Goal: Check status: Check status

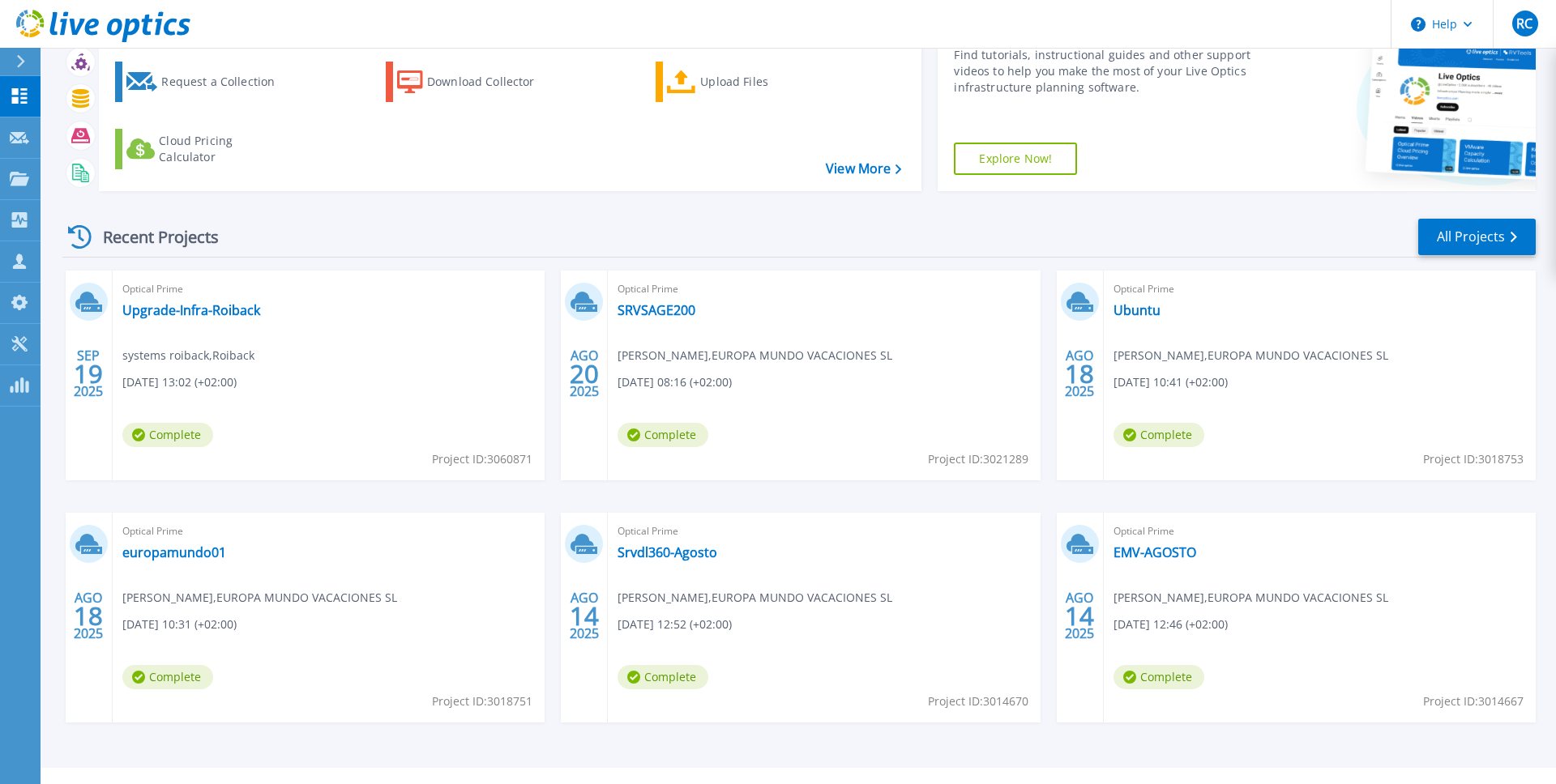
scroll to position [113, 0]
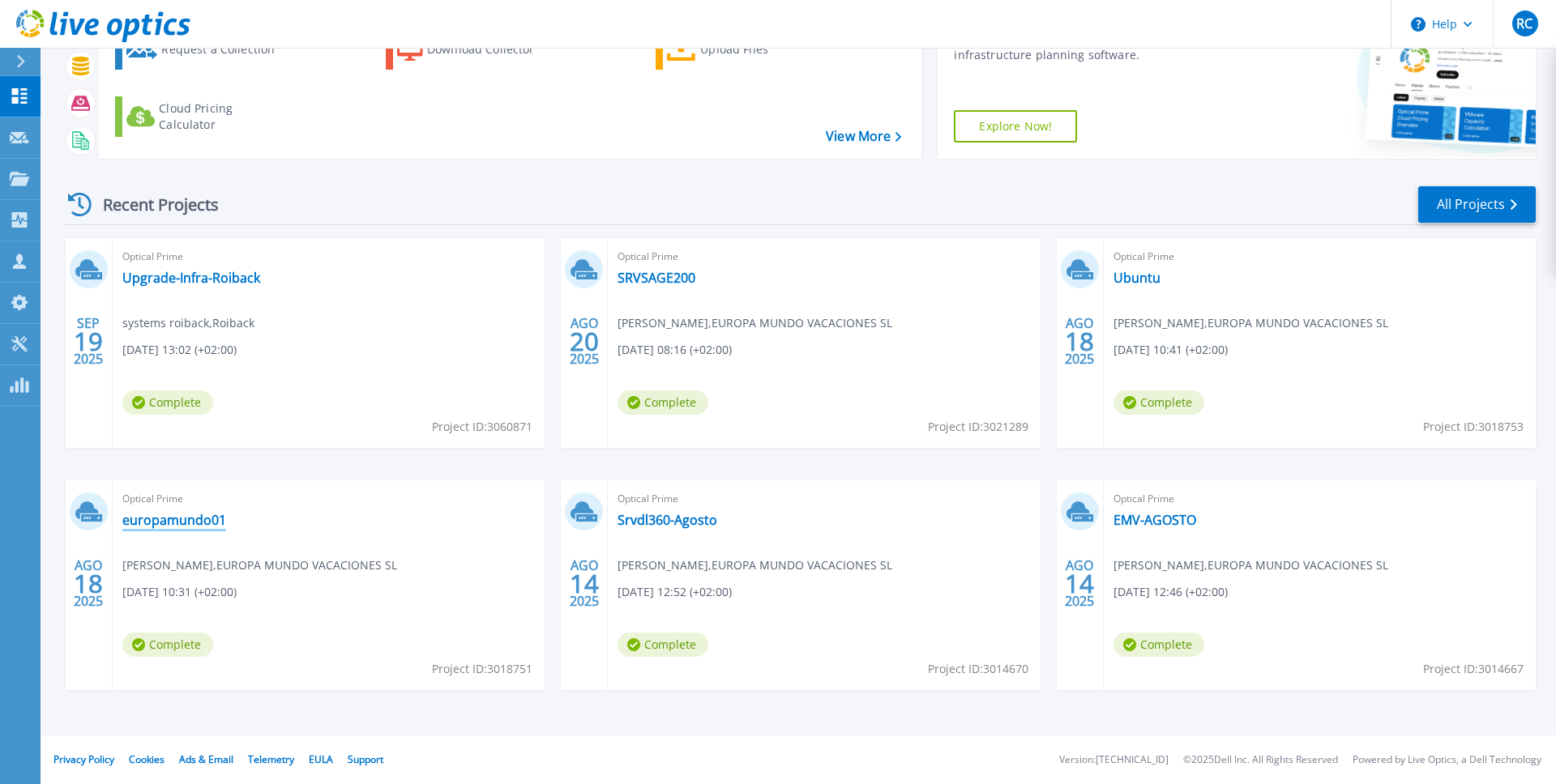
click at [187, 516] on link "europamundo01" at bounding box center [174, 520] width 103 height 16
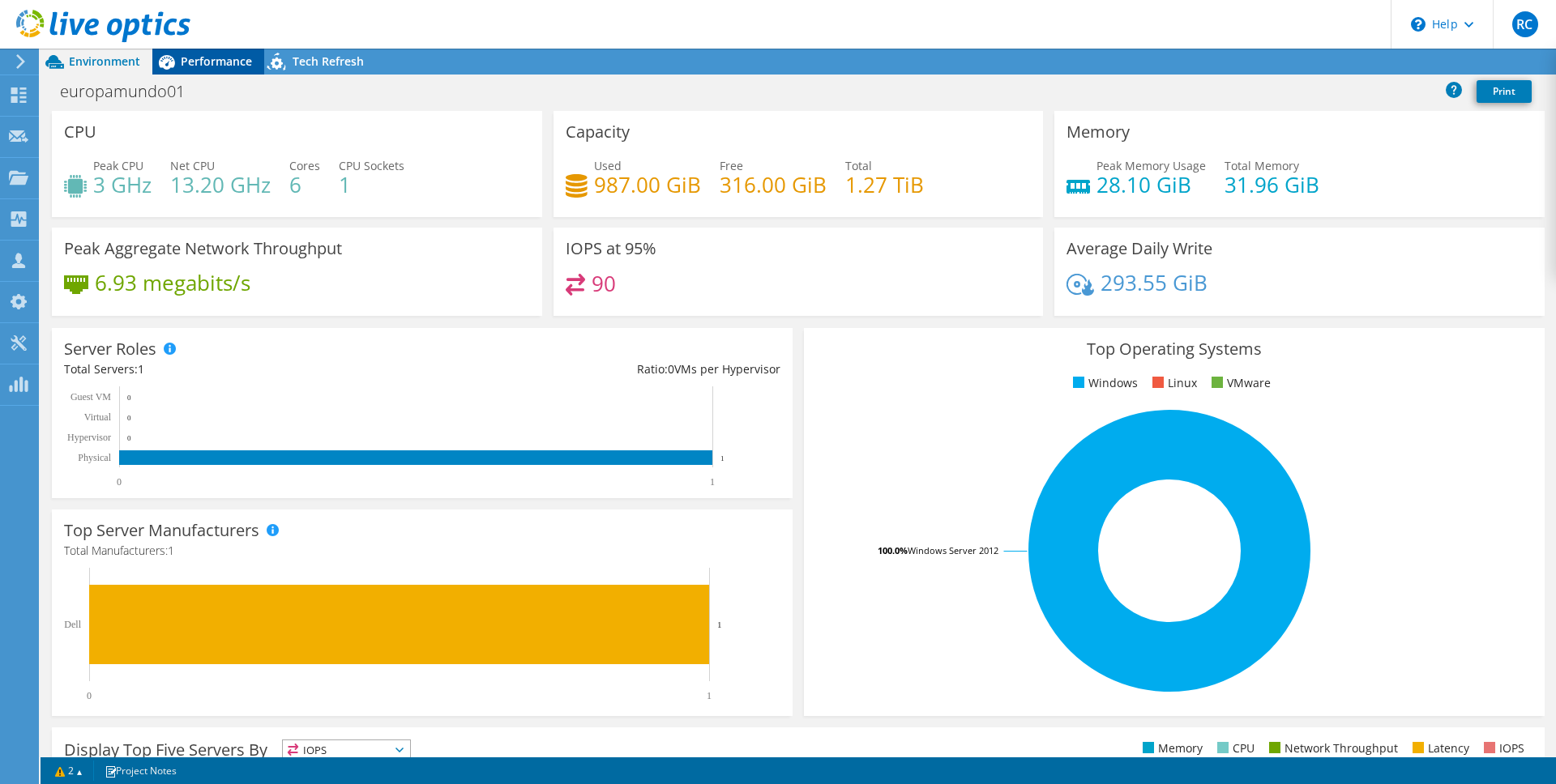
click at [199, 59] on span "Performance" at bounding box center [217, 61] width 71 height 16
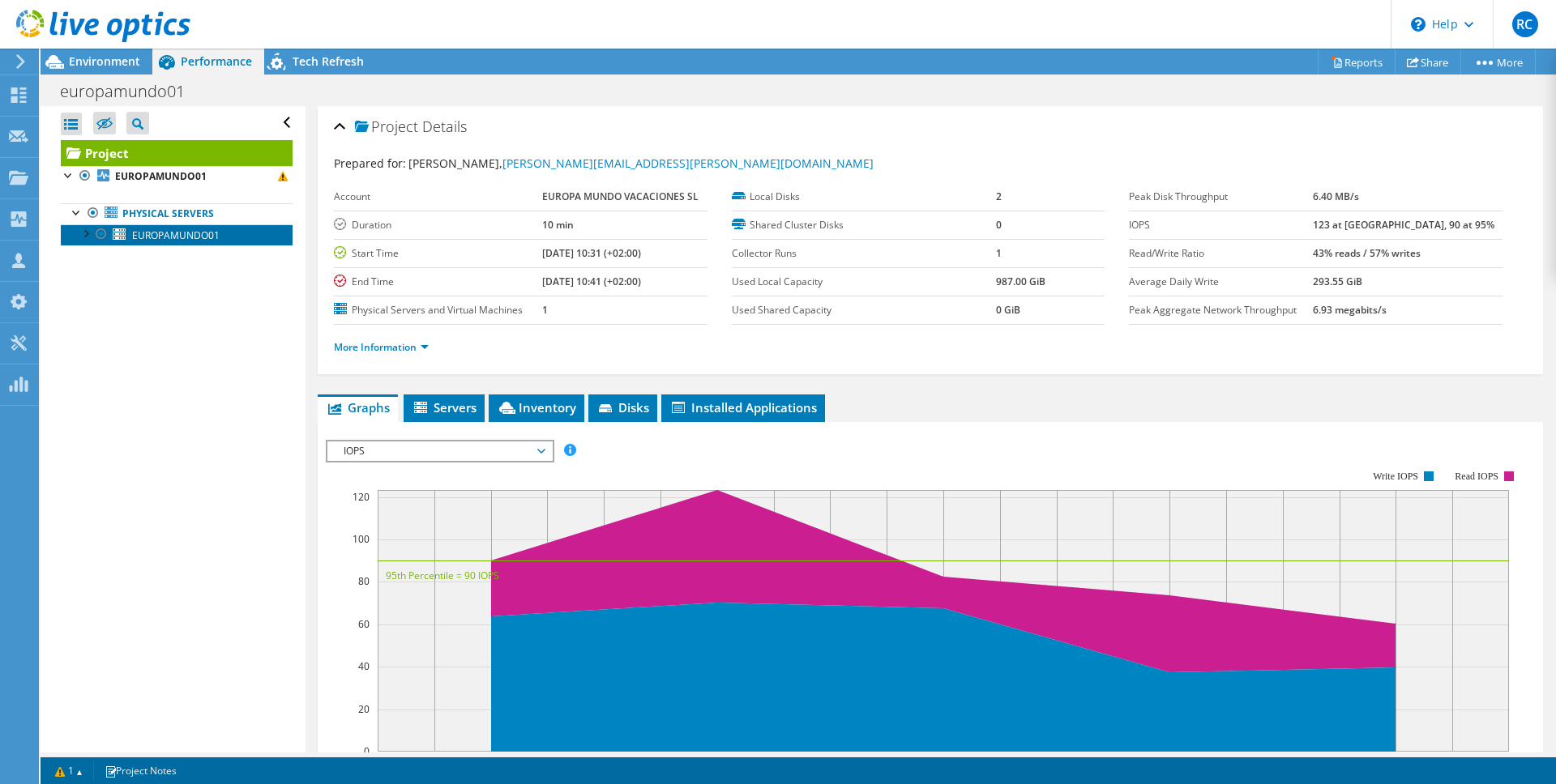
click at [165, 234] on span "EUROPAMUNDO01" at bounding box center [176, 235] width 88 height 14
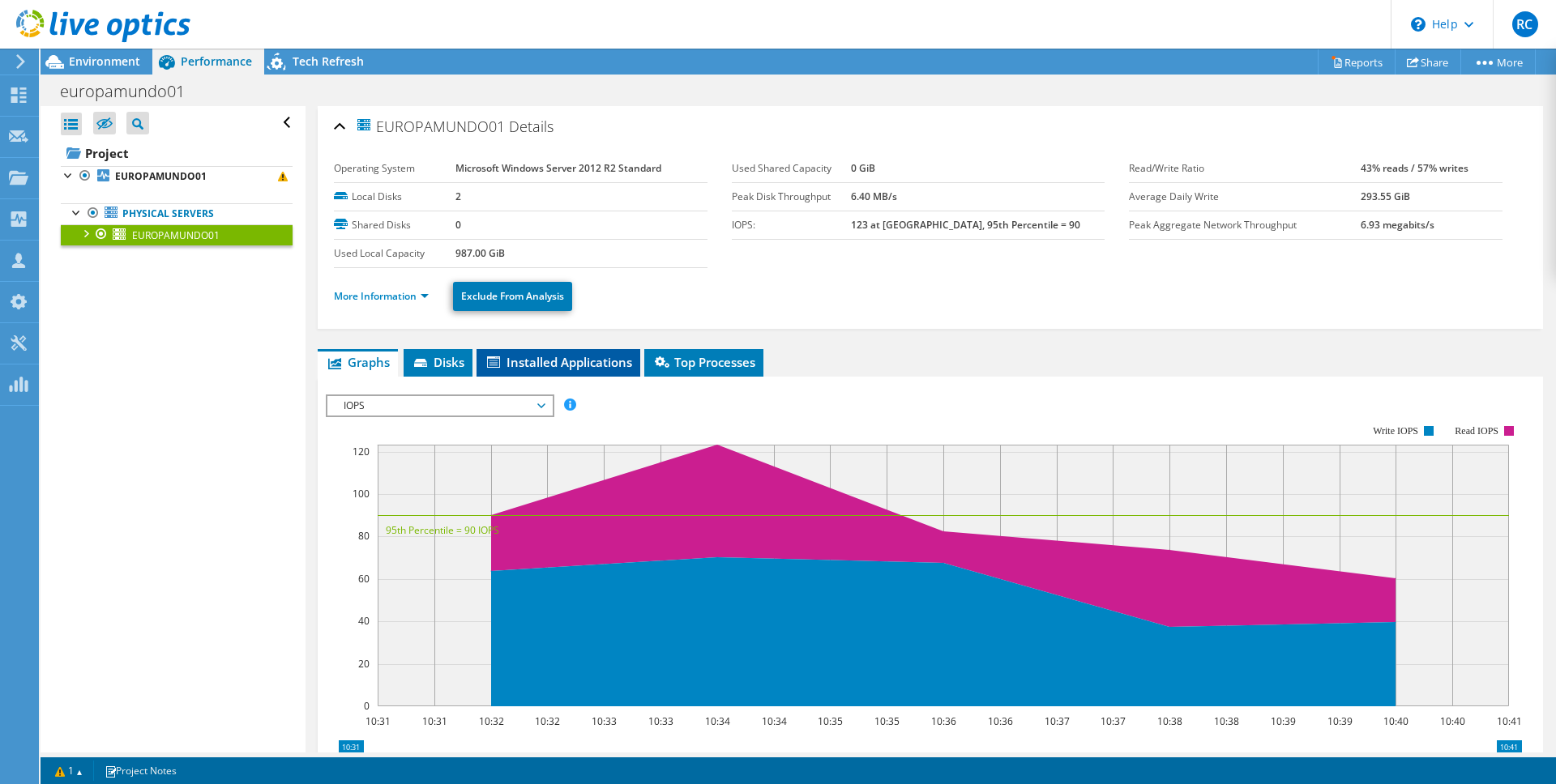
click at [546, 355] on span "Installed Applications" at bounding box center [558, 362] width 147 height 16
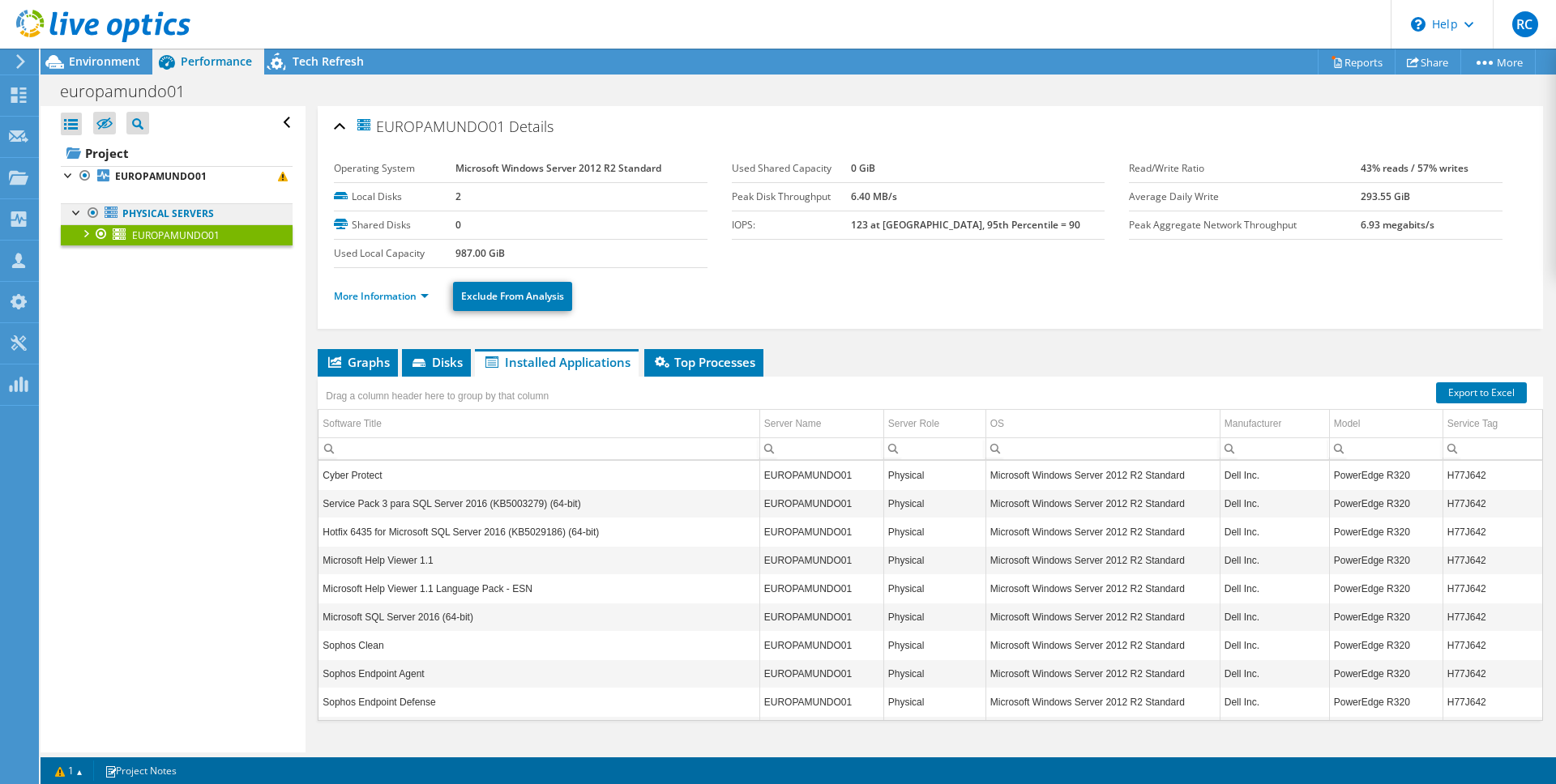
click at [176, 215] on link "Physical Servers" at bounding box center [176, 214] width 232 height 21
click at [175, 214] on link "Physical Servers" at bounding box center [176, 214] width 232 height 21
click at [1530, 24] on span "RC" at bounding box center [1525, 24] width 26 height 26
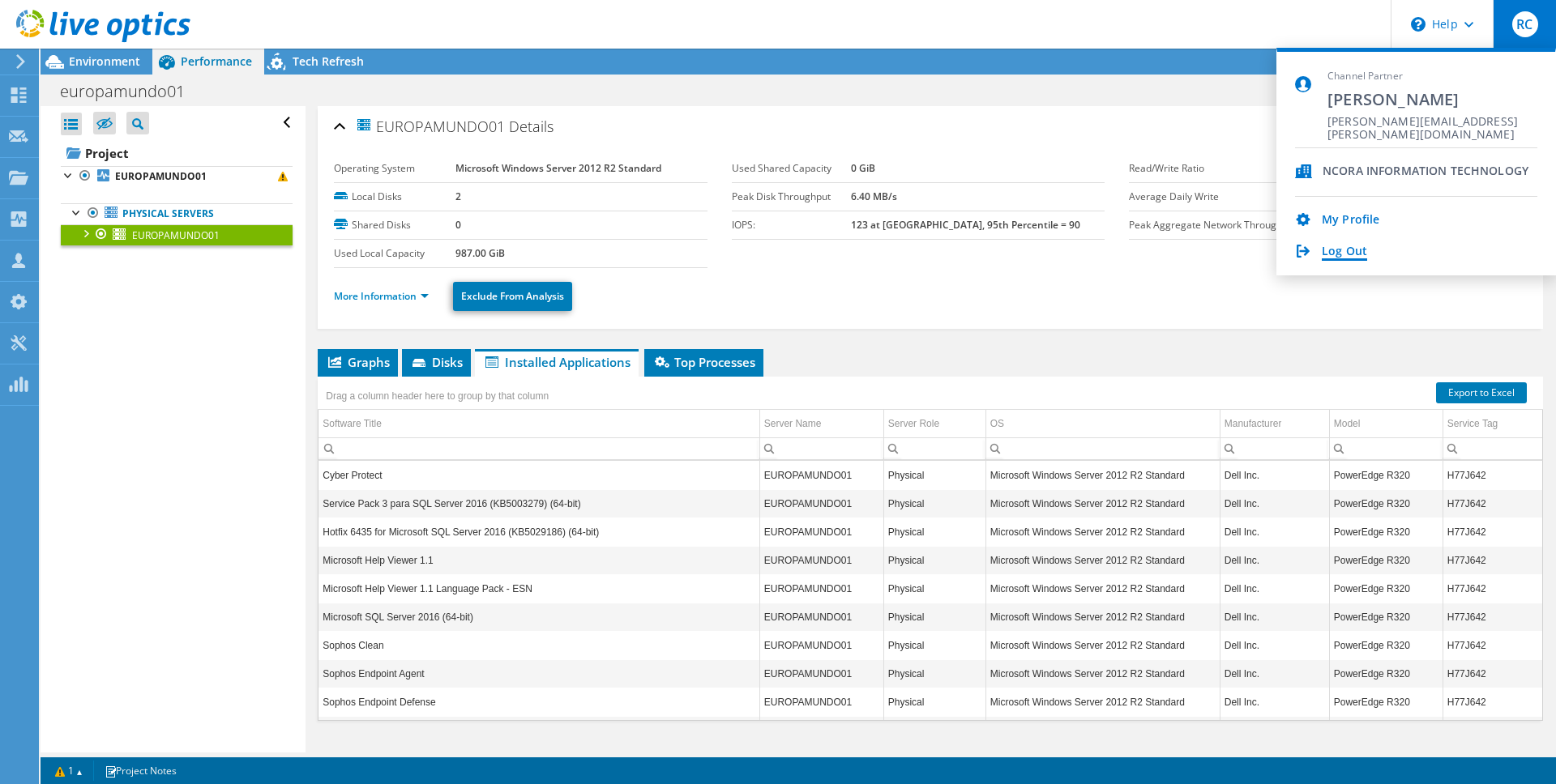
click at [1350, 249] on link "Log Out" at bounding box center [1345, 252] width 46 height 16
